Goal: Use online tool/utility: Utilize a website feature to perform a specific function

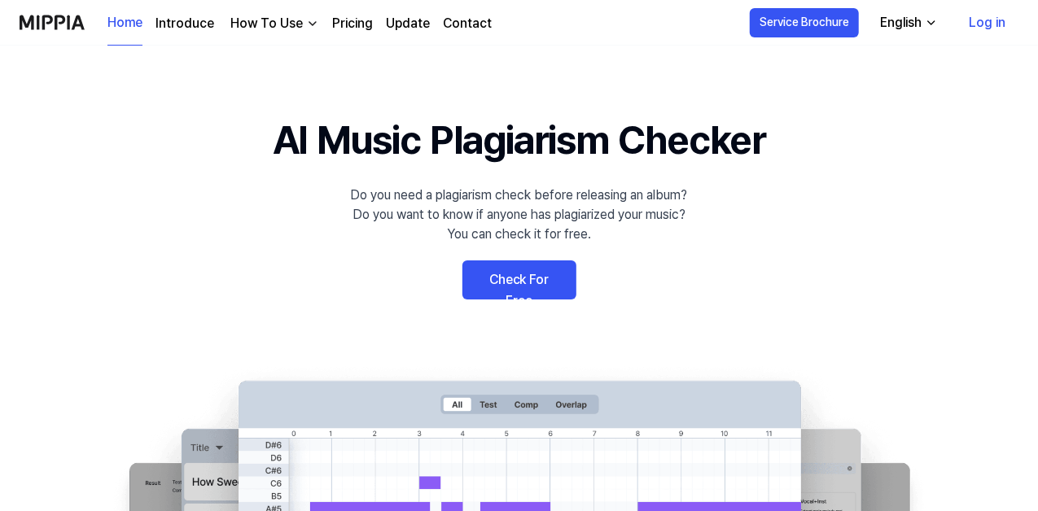
click at [981, 21] on link "Log in" at bounding box center [986, 23] width 63 height 46
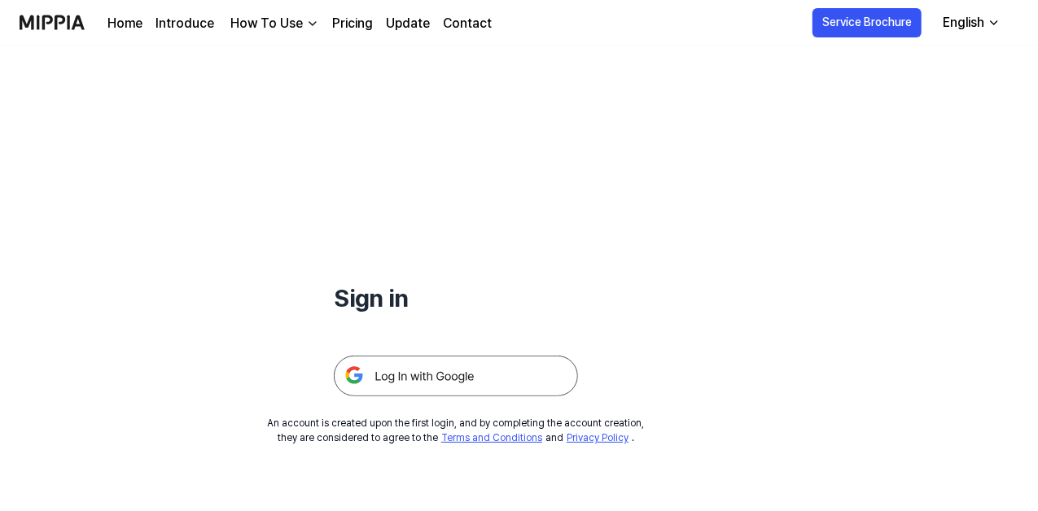
click at [431, 381] on img at bounding box center [456, 376] width 244 height 41
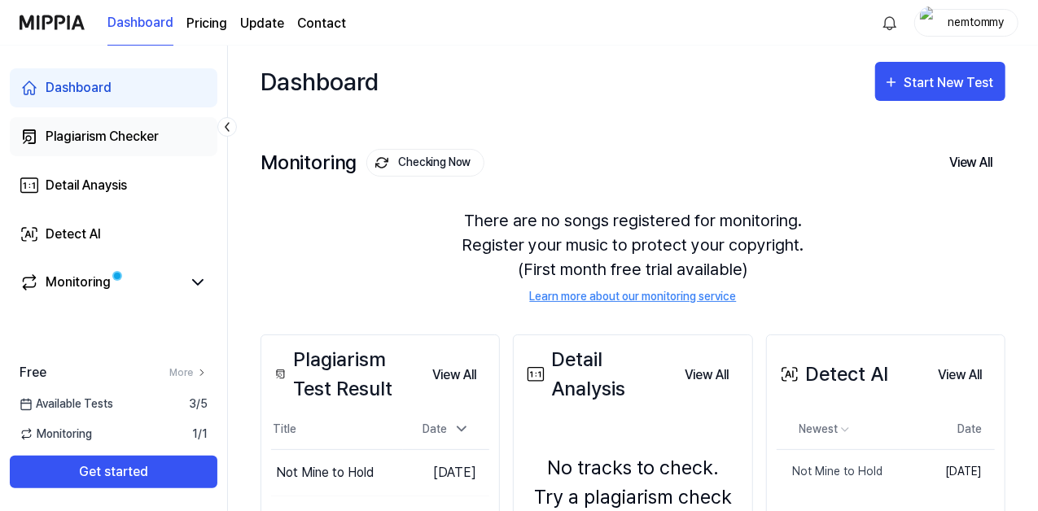
click at [154, 129] on div "Plagiarism Checker" at bounding box center [102, 137] width 113 height 20
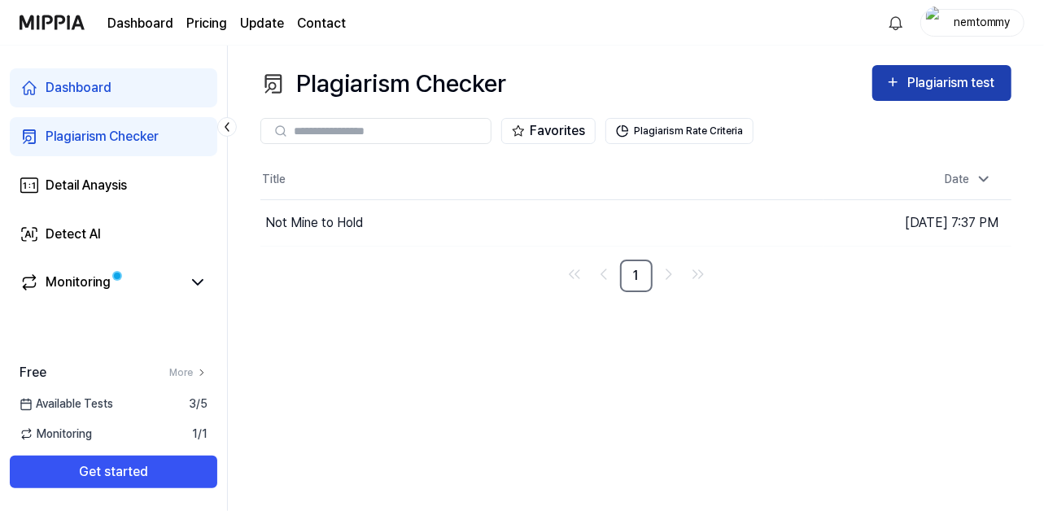
click at [951, 90] on div "Plagiarism test" at bounding box center [952, 82] width 91 height 21
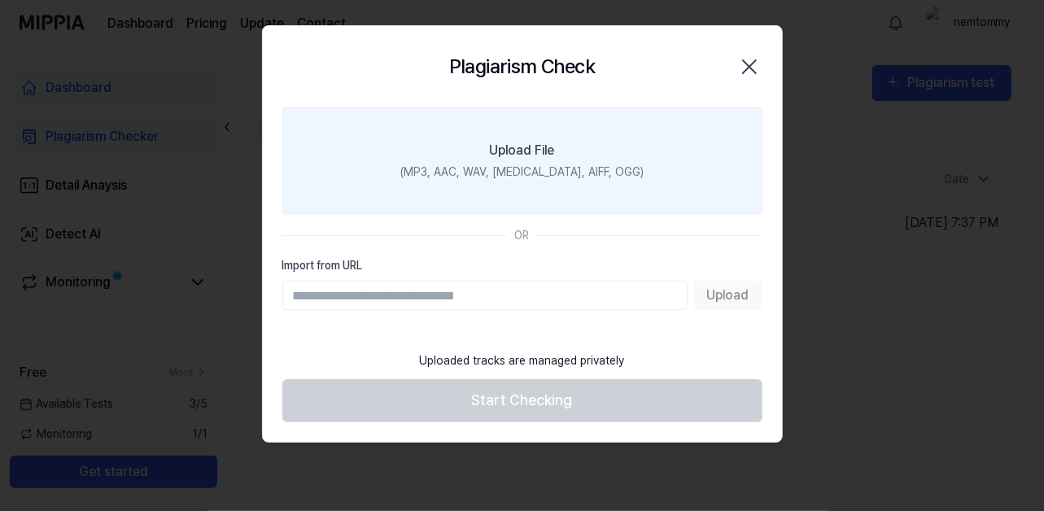
click at [527, 145] on div "Upload File" at bounding box center [522, 151] width 65 height 20
click at [0, 0] on input "Upload File (MP3, AAC, WAV, [MEDICAL_DATA], AIFF, OGG)" at bounding box center [0, 0] width 0 height 0
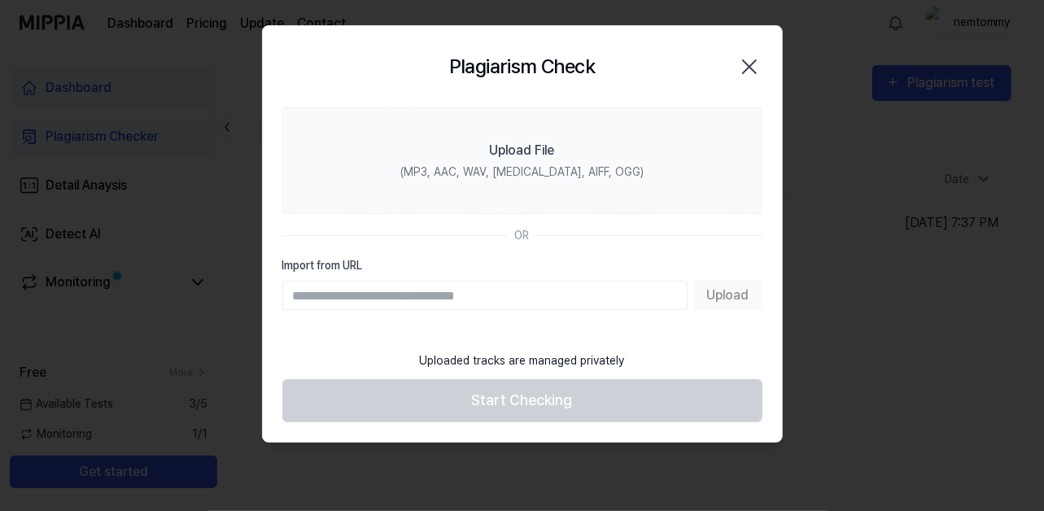
click at [751, 73] on icon "button" at bounding box center [749, 67] width 26 height 26
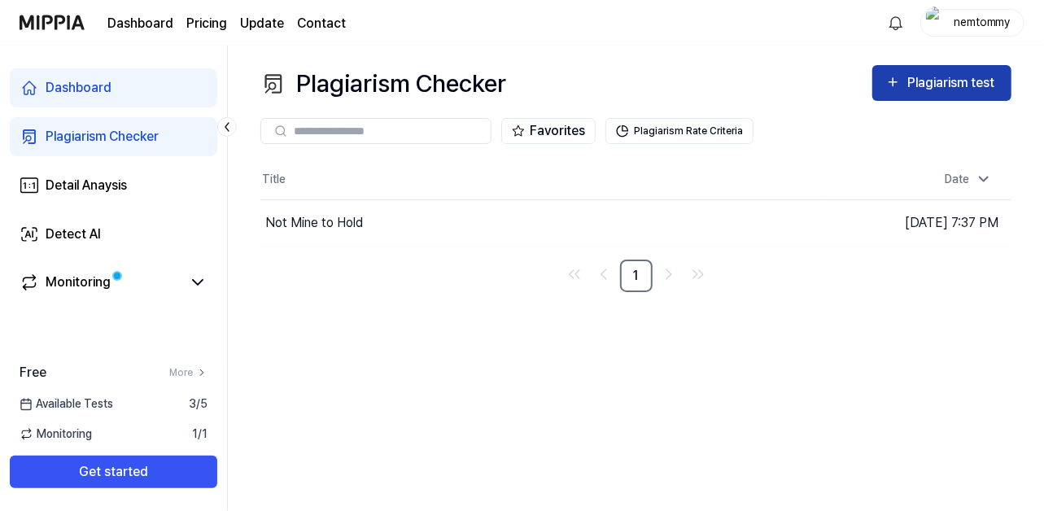
click at [964, 81] on div "Plagiarism test" at bounding box center [952, 82] width 91 height 21
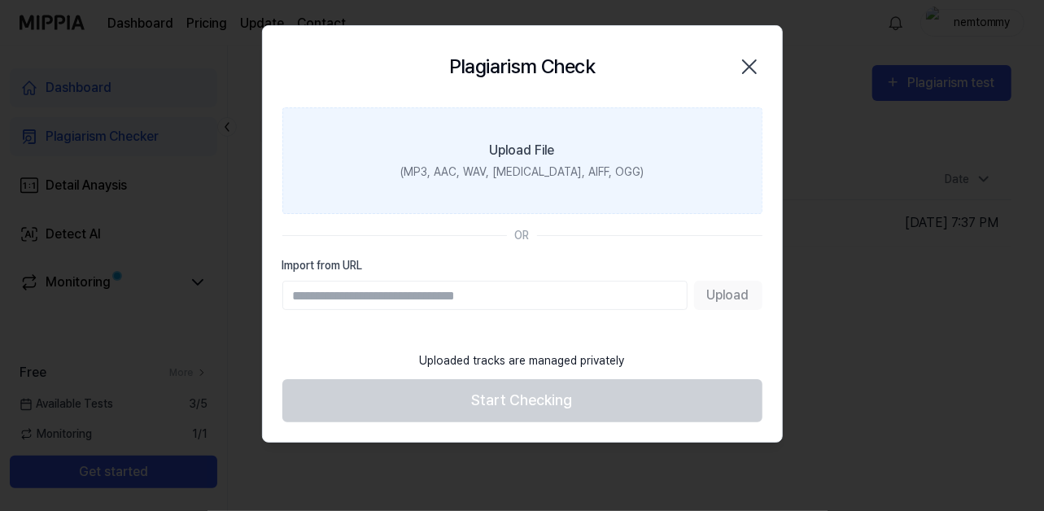
click at [580, 149] on label "Upload File (MP3, AAC, WAV, [MEDICAL_DATA], AIFF, OGG)" at bounding box center [522, 160] width 480 height 107
click at [0, 0] on input "Upload File (MP3, AAC, WAV, [MEDICAL_DATA], AIFF, OGG)" at bounding box center [0, 0] width 0 height 0
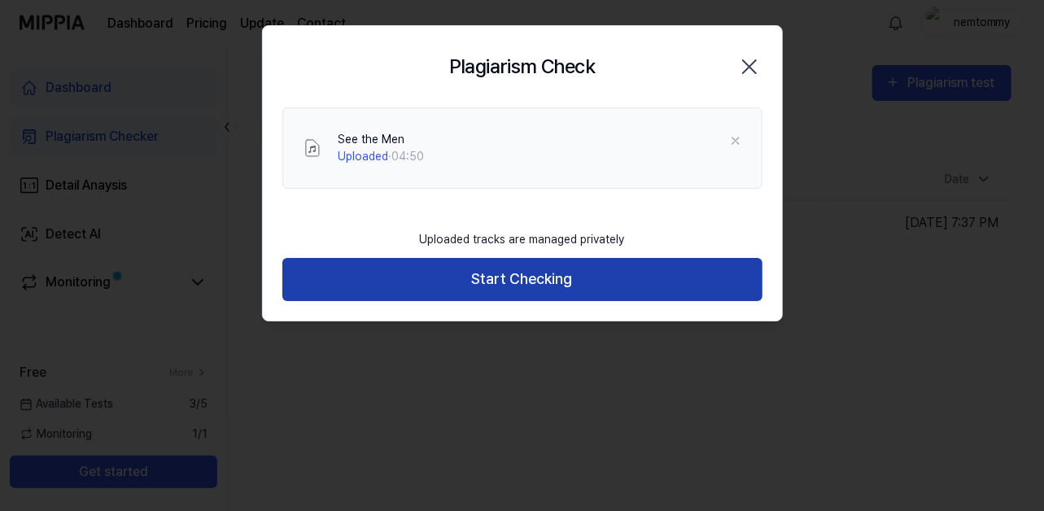
click at [521, 273] on button "Start Checking" at bounding box center [522, 279] width 480 height 43
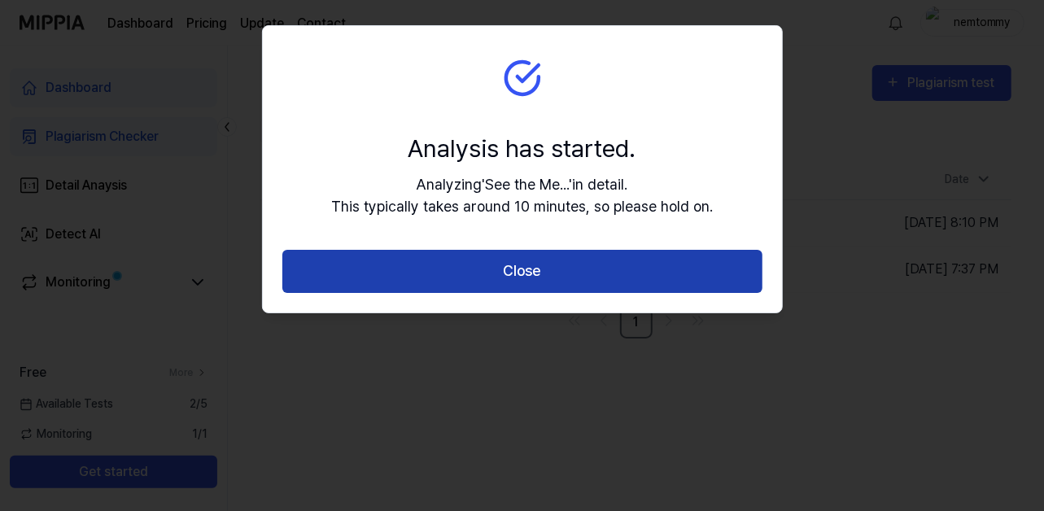
click at [543, 280] on button "Close" at bounding box center [522, 271] width 480 height 43
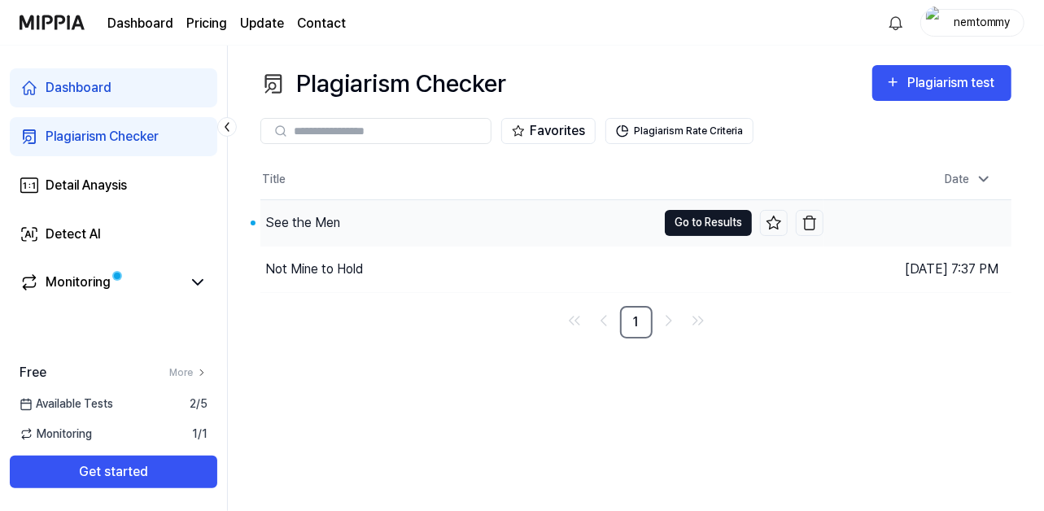
click at [688, 222] on button "Go to Results" at bounding box center [708, 223] width 87 height 26
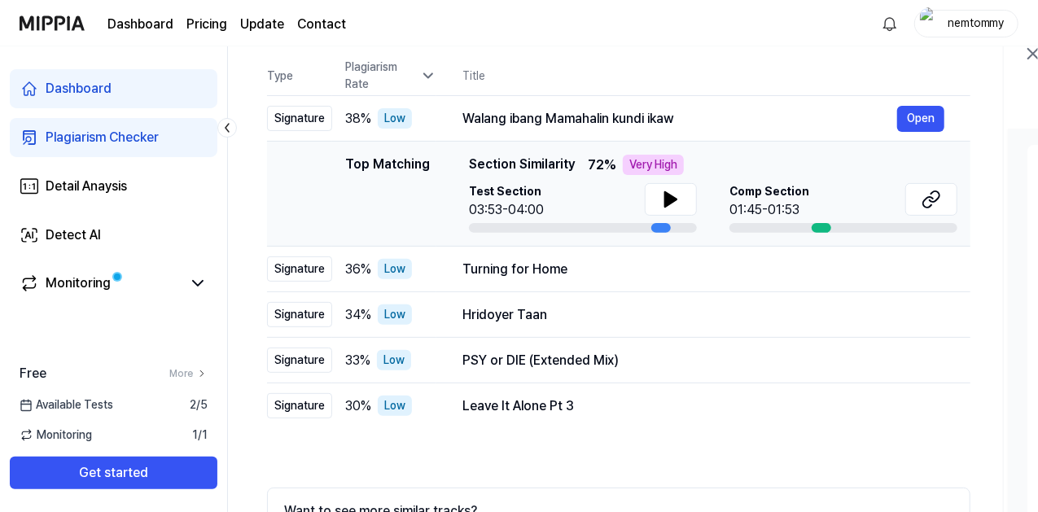
scroll to position [81, 0]
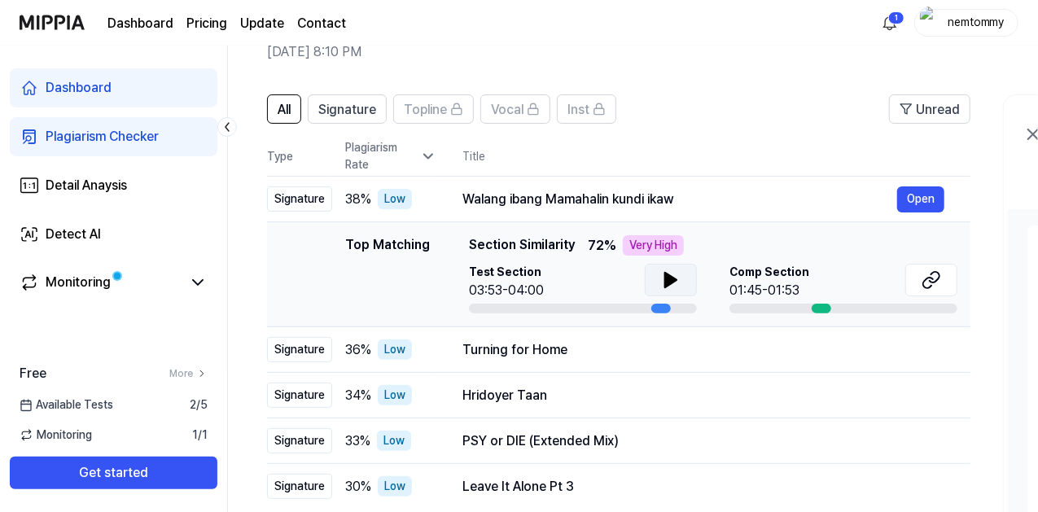
click at [658, 286] on button at bounding box center [670, 280] width 52 height 33
click at [666, 279] on icon at bounding box center [667, 279] width 3 height 13
click at [928, 278] on icon at bounding box center [931, 280] width 20 height 20
click at [938, 281] on icon at bounding box center [931, 280] width 20 height 20
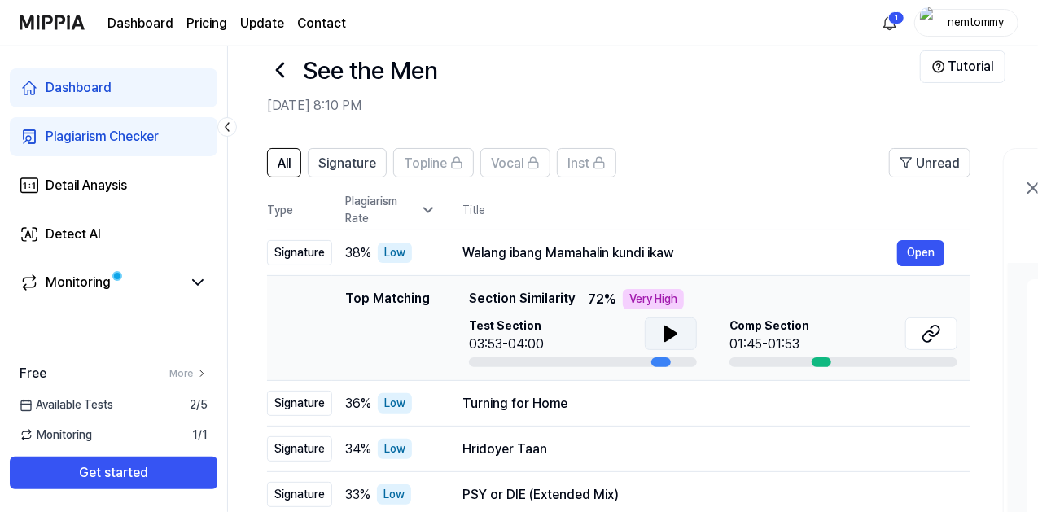
scroll to position [0, 0]
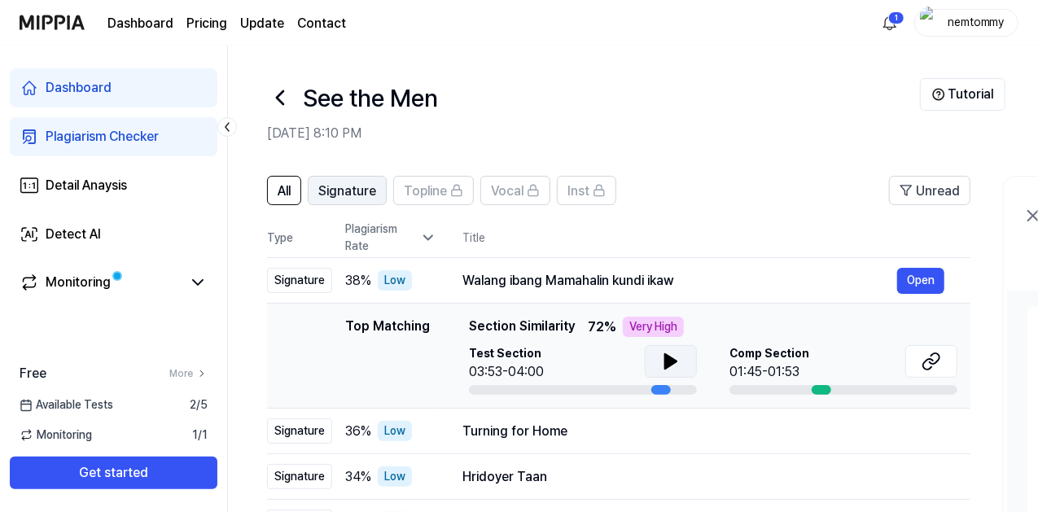
drag, startPoint x: 282, startPoint y: 186, endPoint x: 343, endPoint y: 198, distance: 62.9
click at [282, 186] on span "All" at bounding box center [283, 191] width 13 height 20
click at [84, 83] on div "Dashboard" at bounding box center [79, 88] width 66 height 20
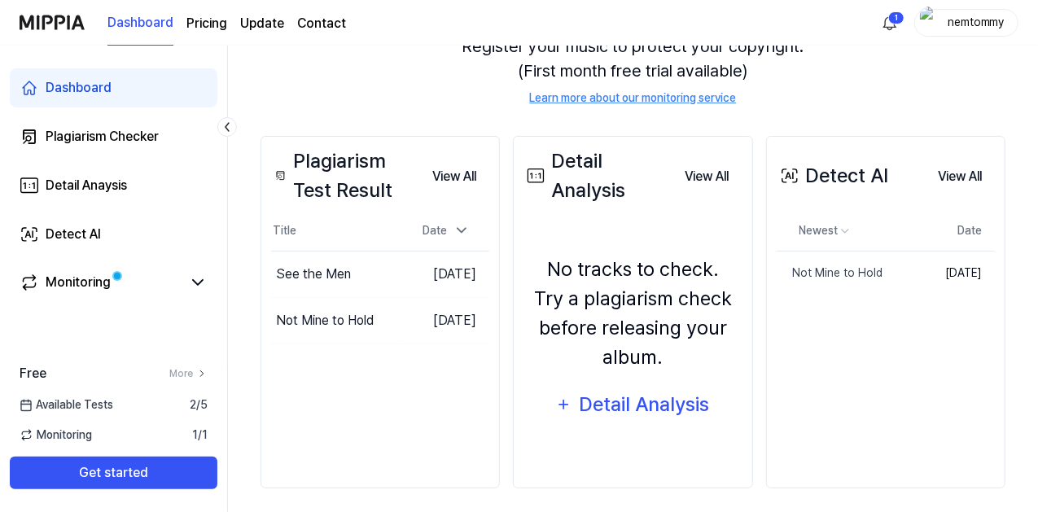
scroll to position [207, 0]
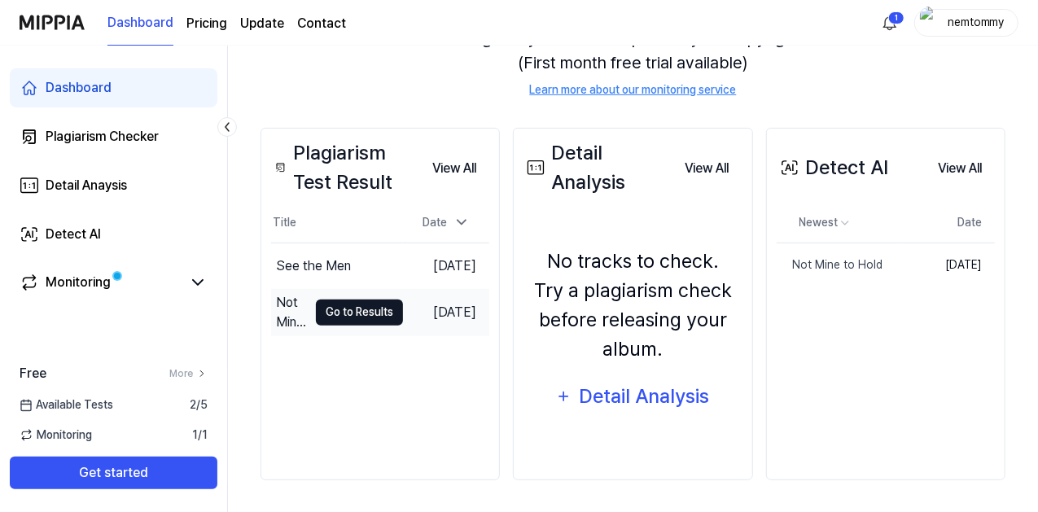
click at [365, 316] on button "Go to Results" at bounding box center [359, 312] width 87 height 26
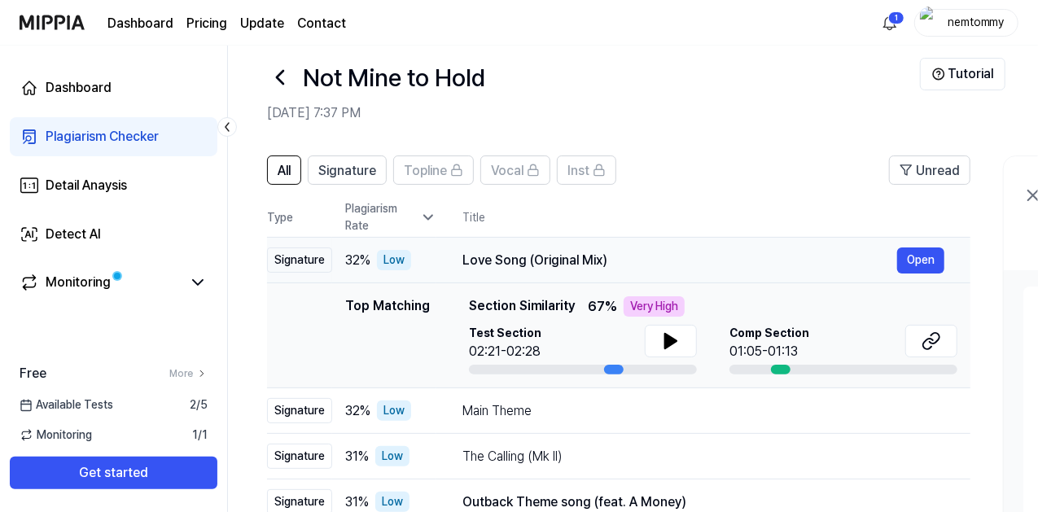
scroll to position [0, 0]
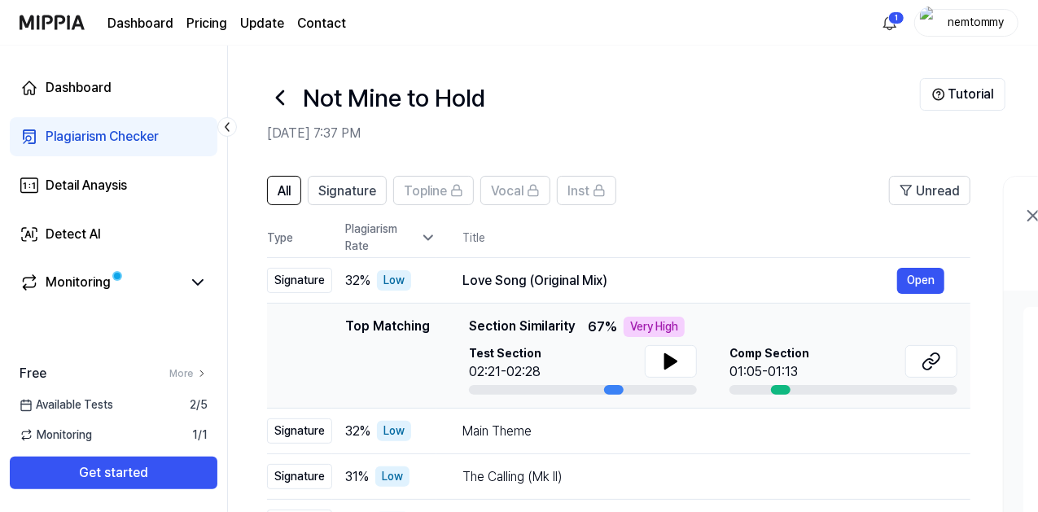
click at [971, 25] on div "nemtommy" at bounding box center [975, 22] width 63 height 18
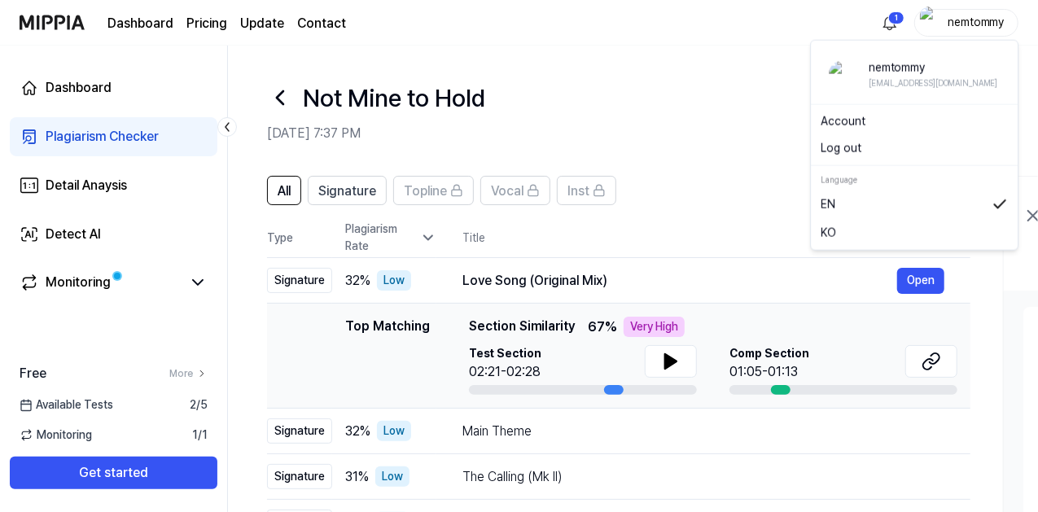
click at [864, 151] on button "Log out" at bounding box center [913, 148] width 187 height 17
